Goal: Task Accomplishment & Management: Manage account settings

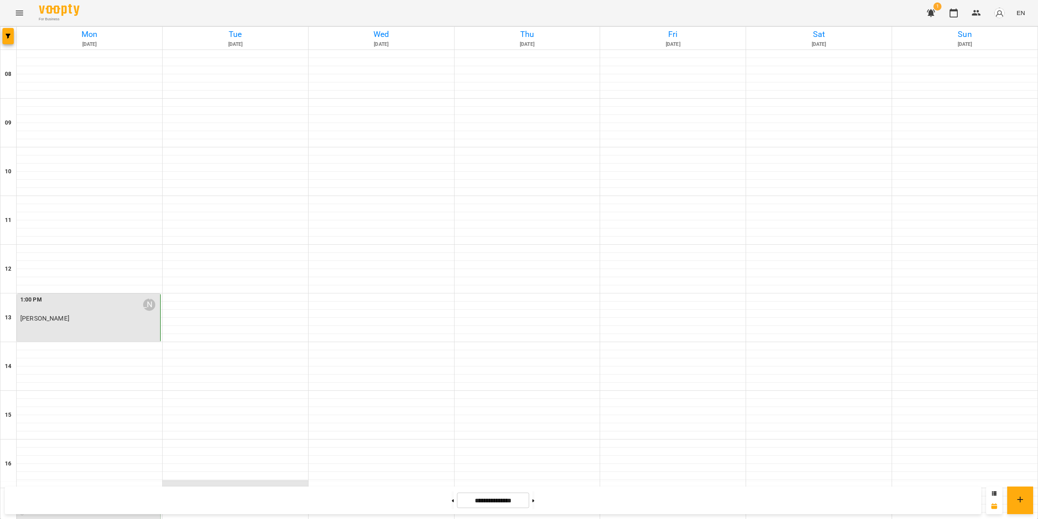
scroll to position [243, 0]
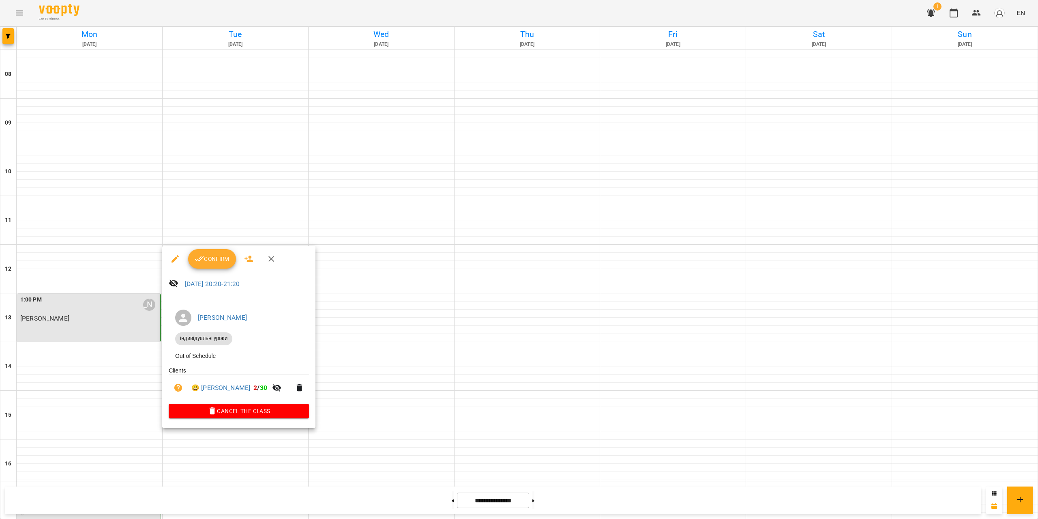
click at [234, 198] on div at bounding box center [519, 259] width 1038 height 519
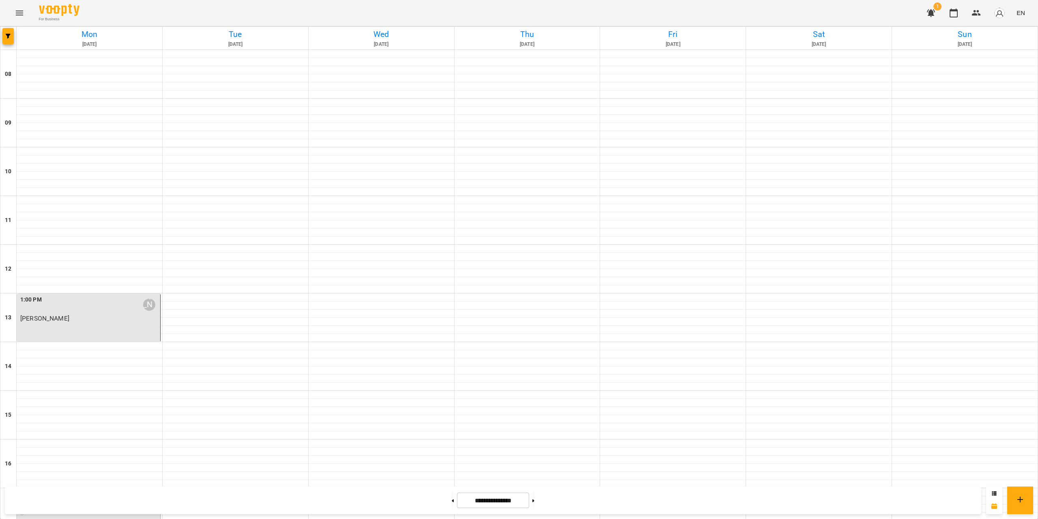
click at [225, 496] on div at bounding box center [236, 500] width 146 height 8
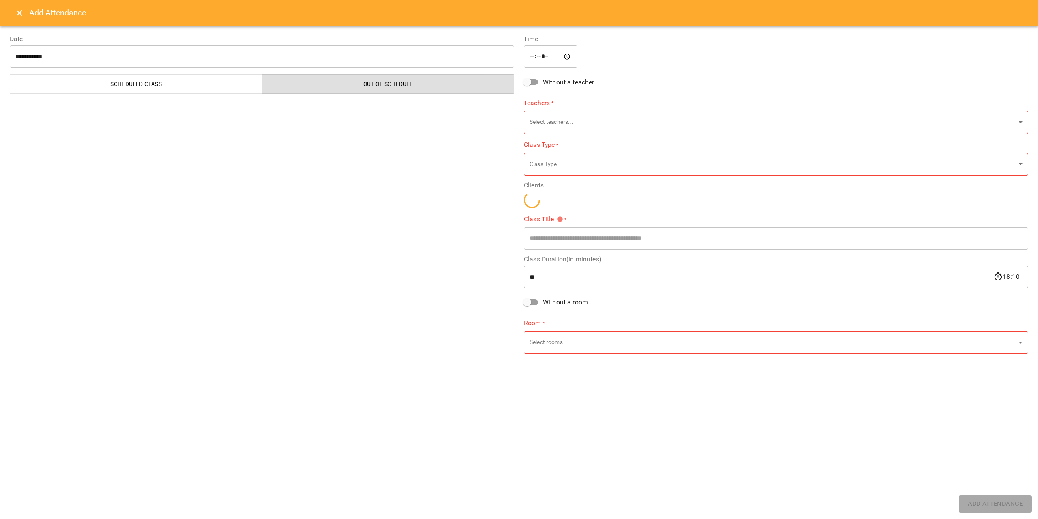
type input "**********"
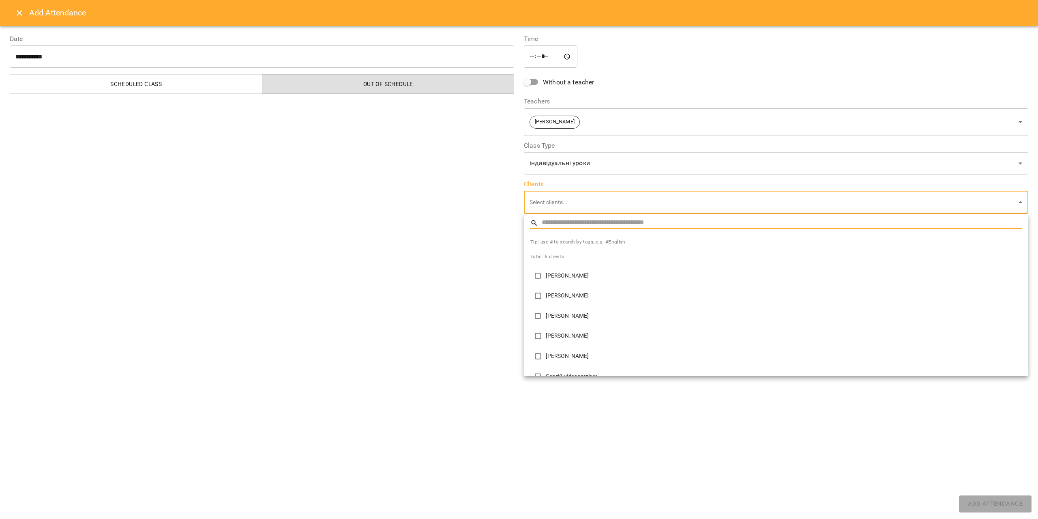
click at [545, 205] on body "**********" at bounding box center [519, 408] width 1038 height 816
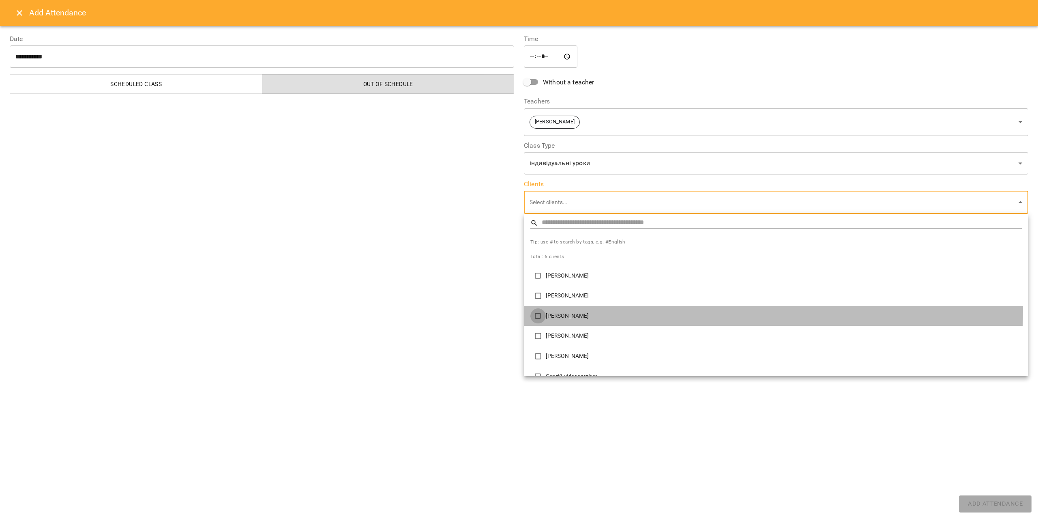
type input "**********"
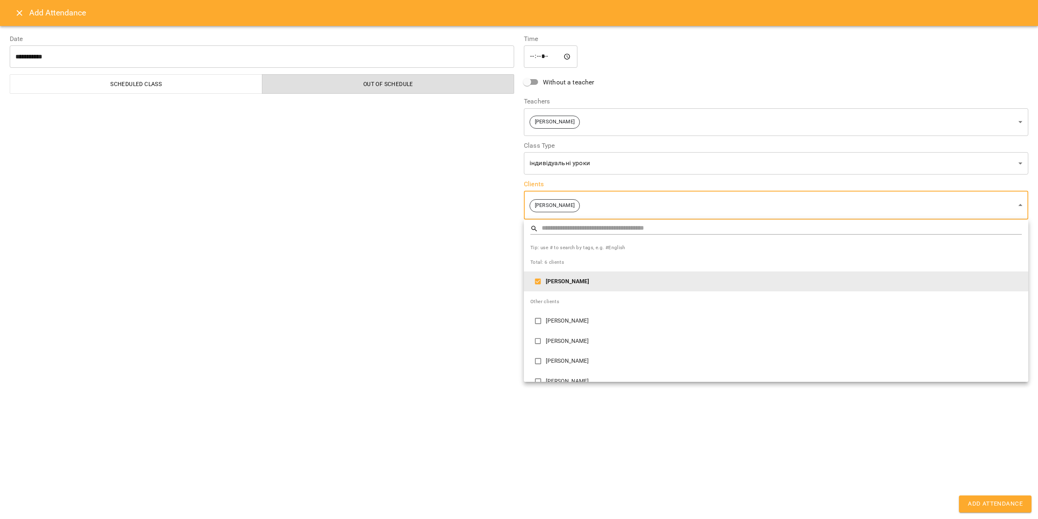
click at [612, 470] on div at bounding box center [519, 259] width 1038 height 519
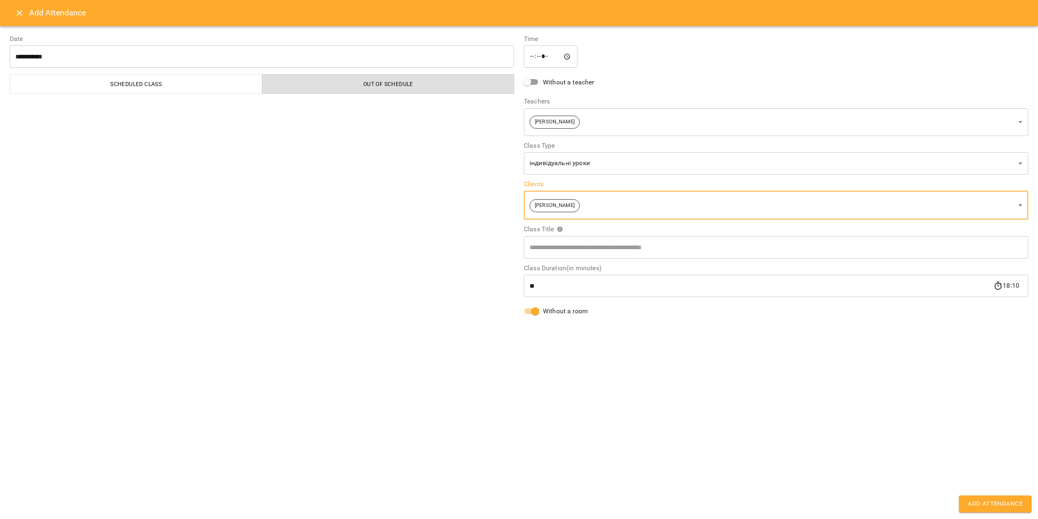
click at [985, 502] on span "Add Attendance" at bounding box center [995, 503] width 55 height 11
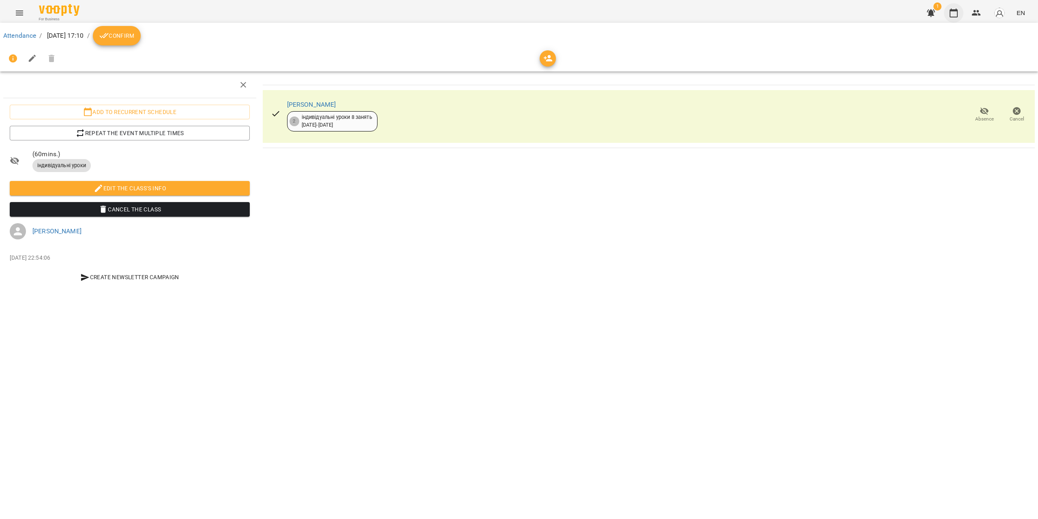
click at [953, 14] on icon "button" at bounding box center [954, 13] width 10 height 10
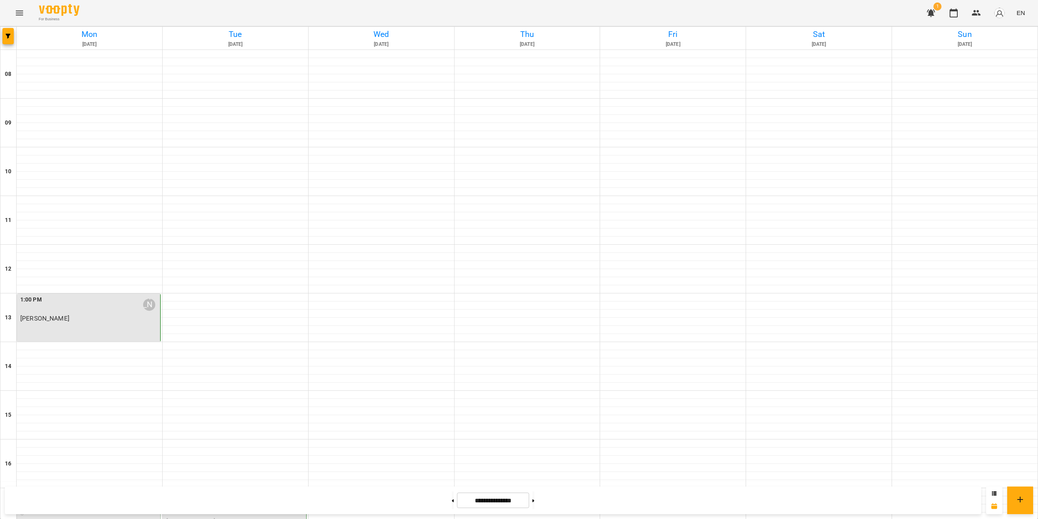
scroll to position [284, 0]
click at [209, 517] on p "[PERSON_NAME]" at bounding box center [235, 520] width 138 height 7
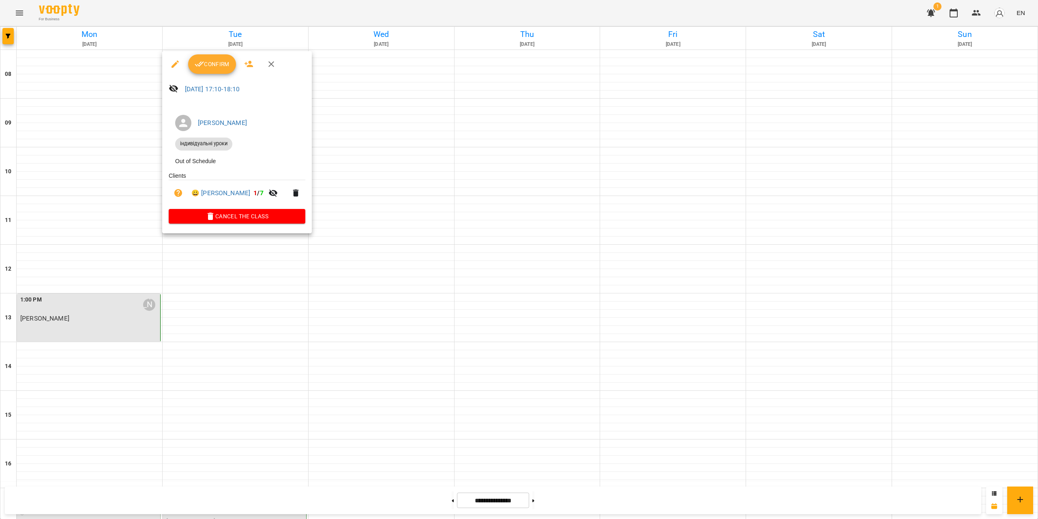
click at [218, 58] on button "Confirm" at bounding box center [212, 63] width 48 height 19
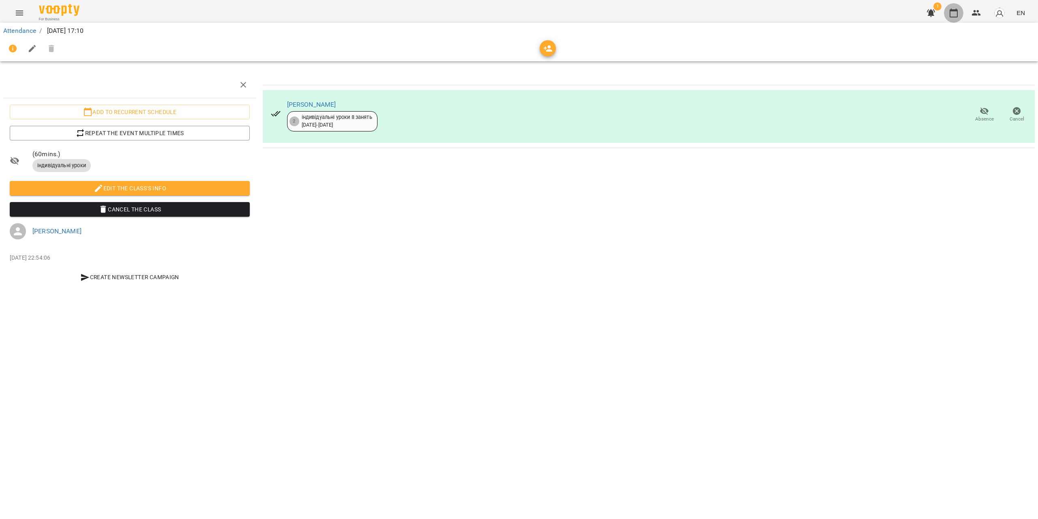
click at [956, 12] on icon "button" at bounding box center [954, 13] width 10 height 10
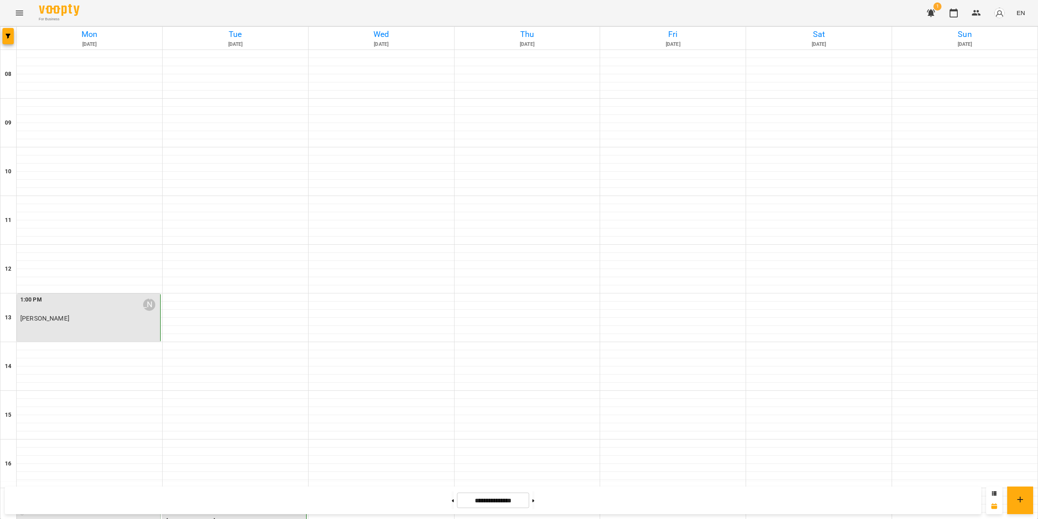
scroll to position [284, 0]
click at [229, 517] on p "[PERSON_NAME]" at bounding box center [235, 520] width 138 height 7
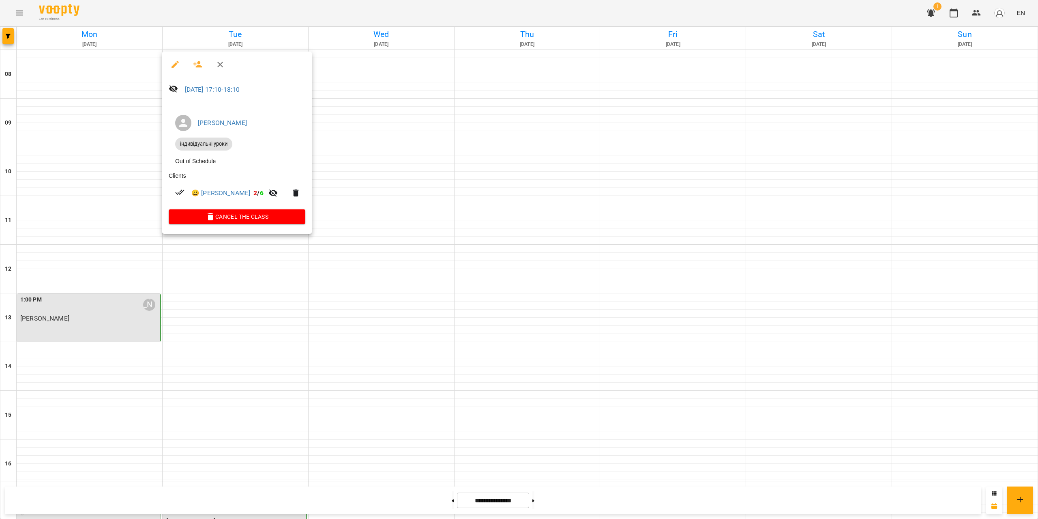
click at [984, 8] on div at bounding box center [519, 259] width 1038 height 519
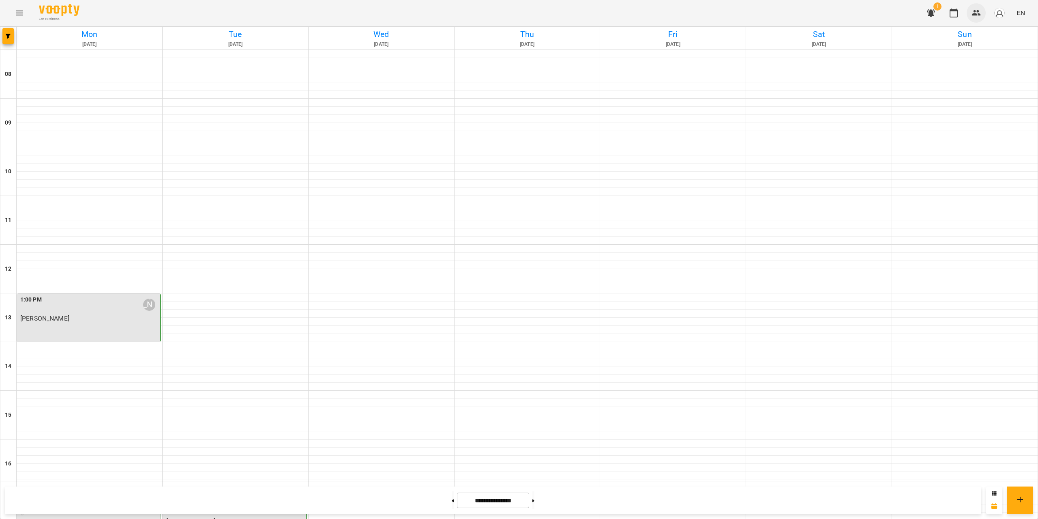
click at [978, 9] on icon "button" at bounding box center [977, 13] width 10 height 10
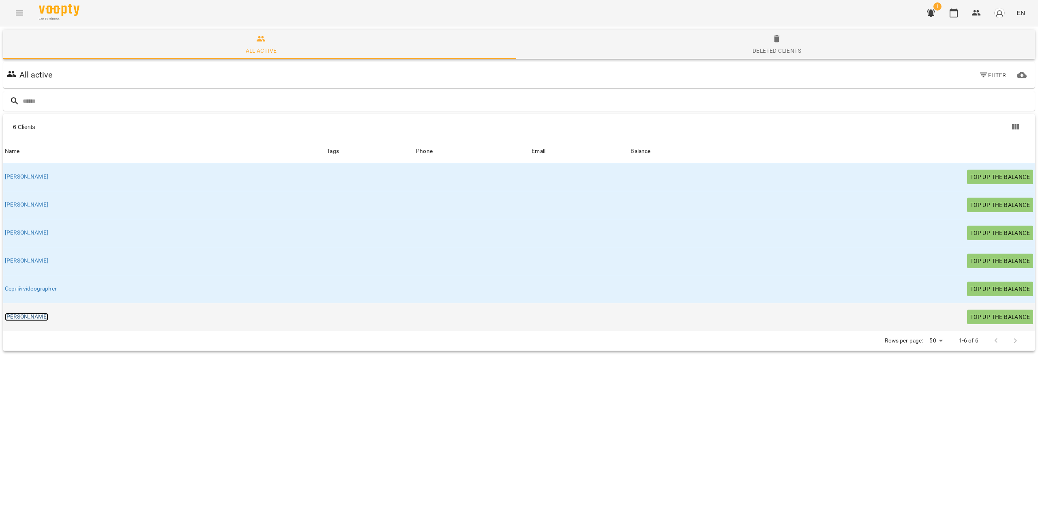
click at [17, 318] on link "[PERSON_NAME]" at bounding box center [26, 317] width 43 height 8
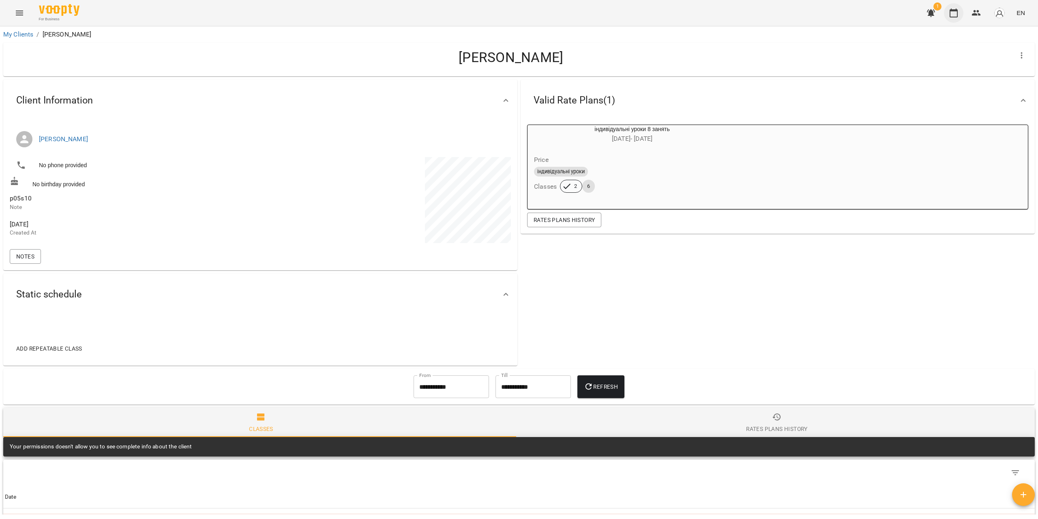
click at [953, 14] on icon "button" at bounding box center [954, 13] width 10 height 10
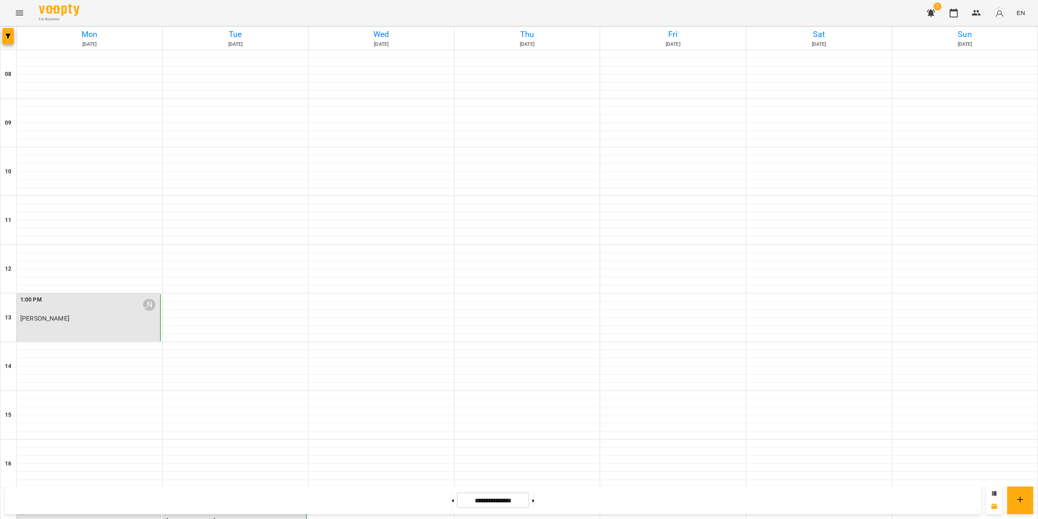
scroll to position [243, 0]
